Goal: Task Accomplishment & Management: Use online tool/utility

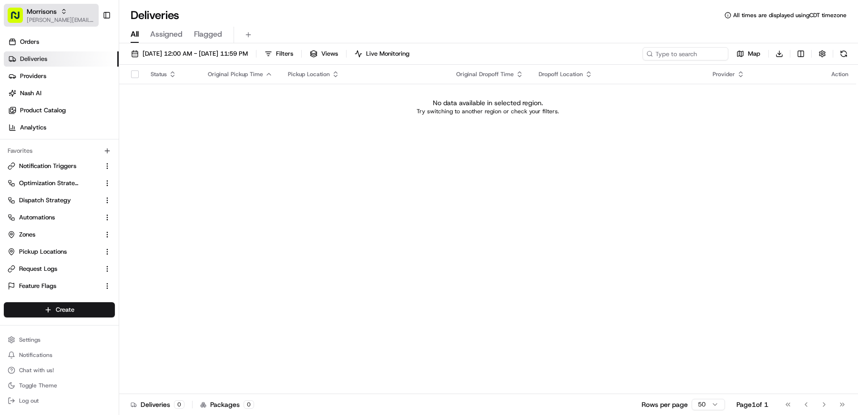
click at [52, 23] on span "[PERSON_NAME][EMAIL_ADDRESS][DOMAIN_NAME]" at bounding box center [61, 20] width 68 height 8
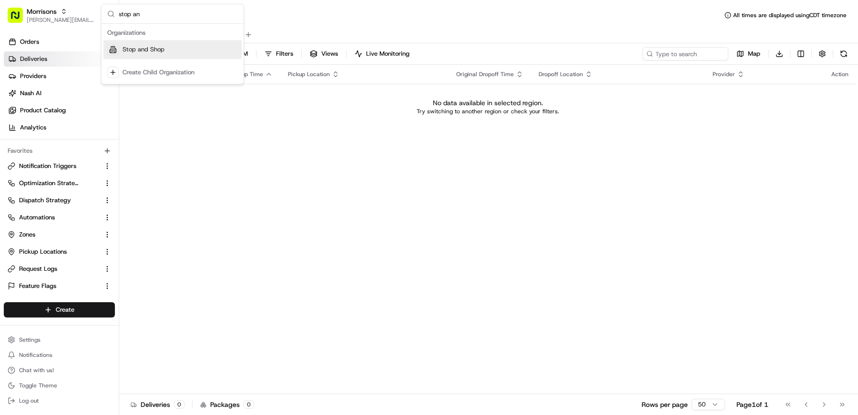
type input "stop an"
click at [141, 48] on span "Stop and Shop" at bounding box center [143, 49] width 42 height 9
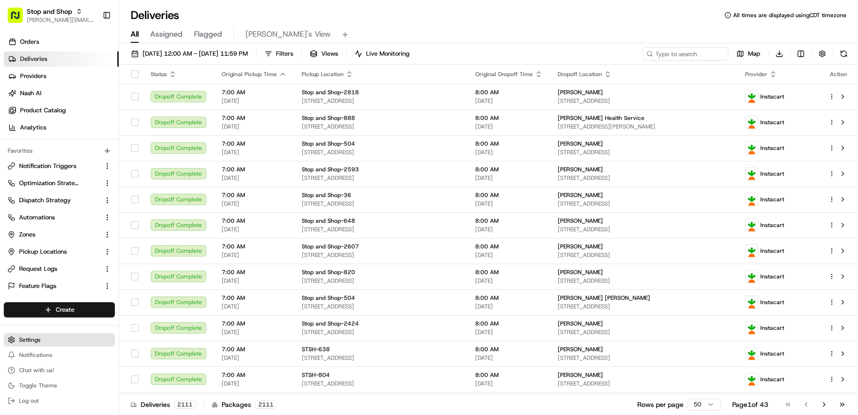
click at [42, 336] on button "Settings" at bounding box center [59, 340] width 111 height 13
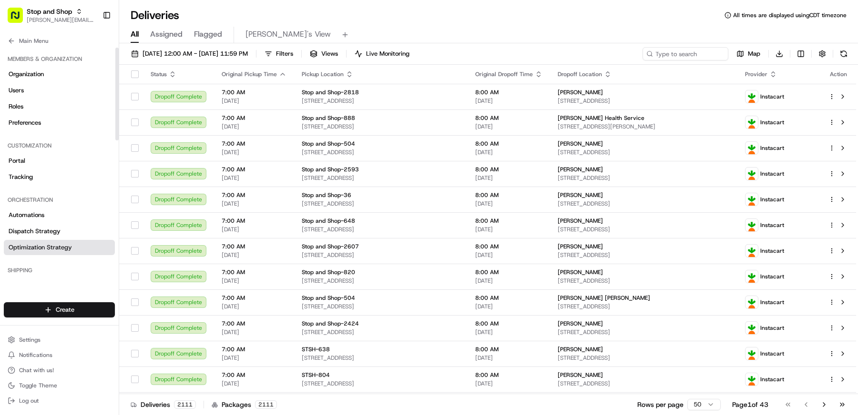
scroll to position [322, 0]
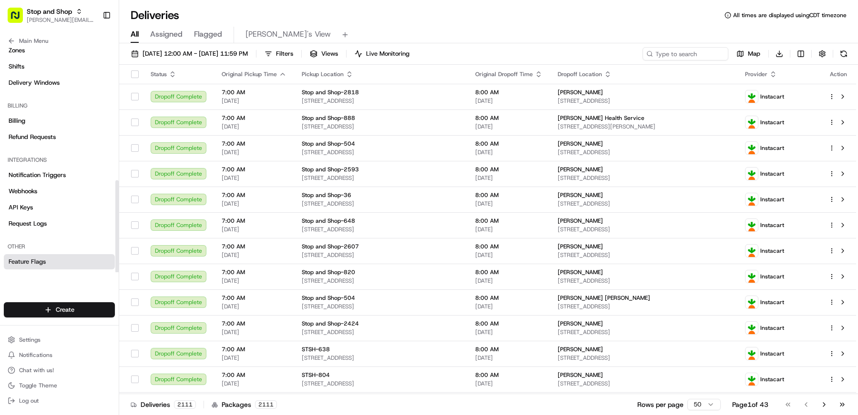
click at [42, 261] on span "Feature Flags" at bounding box center [27, 262] width 37 height 9
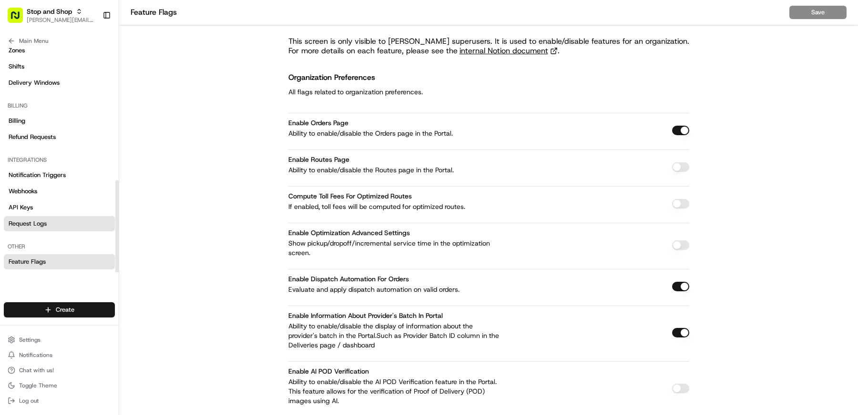
click at [33, 227] on link "Request Logs" at bounding box center [59, 223] width 111 height 15
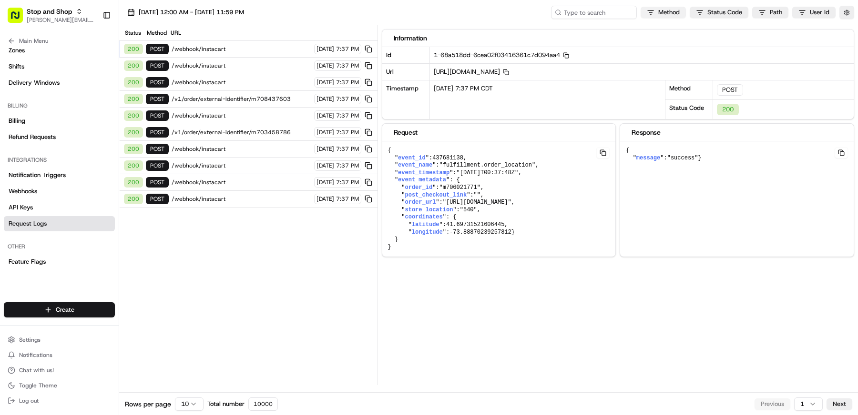
click at [668, 11] on html "Stop and Shop [EMAIL_ADDRESS][DOMAIN_NAME] Toggle Sidebar Orders Deliveries Pro…" at bounding box center [429, 207] width 858 height 415
click at [706, 17] on html "Stop and Shop [EMAIL_ADDRESS][DOMAIN_NAME] Toggle Sidebar Orders Deliveries Pro…" at bounding box center [429, 207] width 858 height 415
click at [709, 10] on html "Stop and Shop [EMAIL_ADDRESS][DOMAIN_NAME] Toggle Sidebar Orders Deliveries Pro…" at bounding box center [429, 207] width 858 height 415
click at [700, 41] on div "127" at bounding box center [705, 45] width 22 height 10
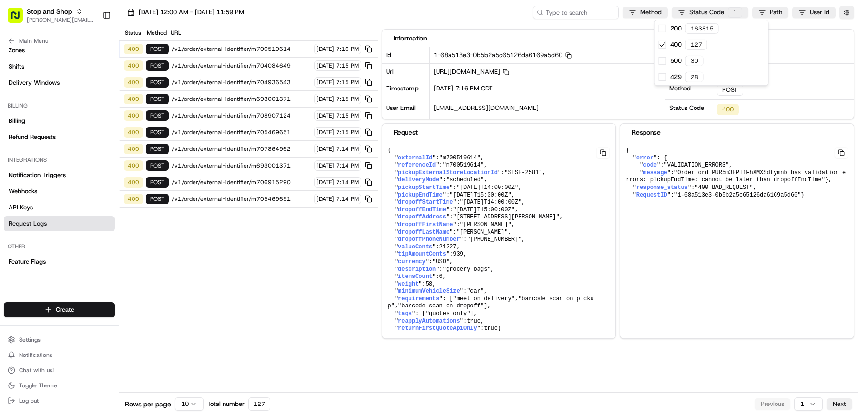
click at [238, 215] on html "Stop and Shop [EMAIL_ADDRESS][DOMAIN_NAME] Toggle Sidebar Orders Deliveries Pro…" at bounding box center [429, 207] width 858 height 415
click at [180, 401] on html "Stop and Shop [EMAIL_ADDRESS][DOMAIN_NAME] Toggle Sidebar Orders Deliveries Pro…" at bounding box center [429, 207] width 858 height 415
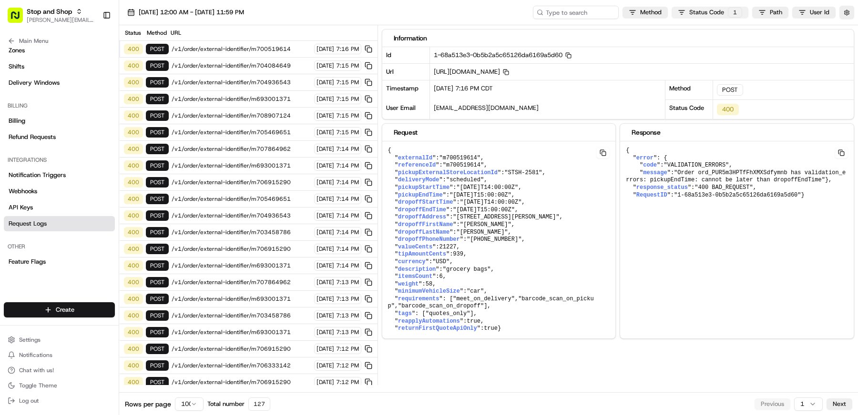
click at [724, 13] on html "Stop and Shop [EMAIL_ADDRESS][DOMAIN_NAME] Toggle Sidebar Orders Deliveries Pro…" at bounding box center [429, 207] width 858 height 415
click at [665, 38] on div "400 127" at bounding box center [711, 45] width 113 height 16
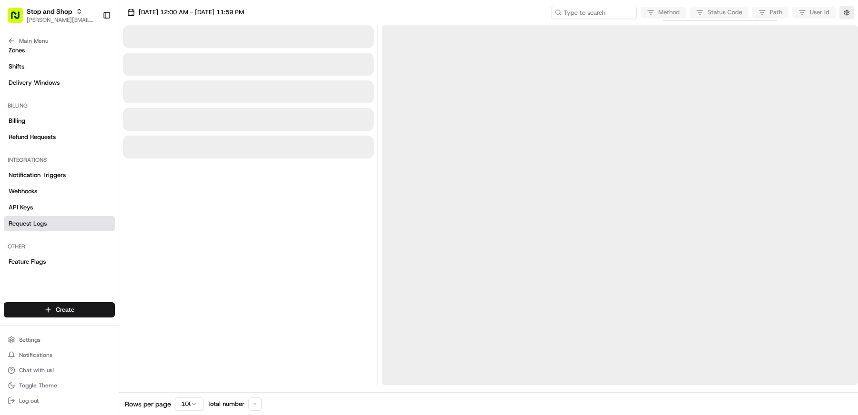
click at [720, 9] on html "Stop and Shop [EMAIL_ADDRESS][DOMAIN_NAME] Toggle Sidebar Orders Deliveries Pro…" at bounding box center [429, 207] width 858 height 415
click at [723, 11] on div "Method Status Code Path User Id" at bounding box center [702, 12] width 303 height 13
